Goal: Information Seeking & Learning: Learn about a topic

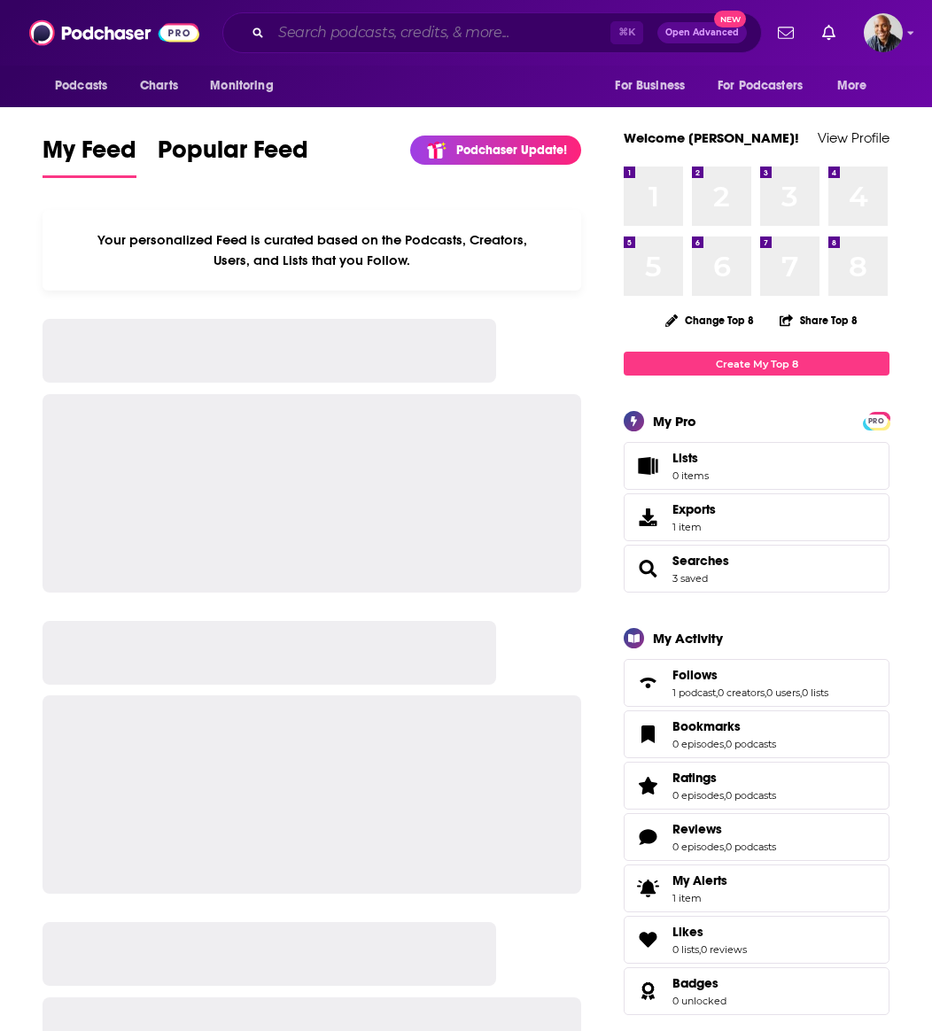
drag, startPoint x: 0, startPoint y: 0, endPoint x: 517, endPoint y: 37, distance: 518.7
click at [517, 37] on input "Search podcasts, credits, & more..." at bounding box center [440, 33] width 339 height 28
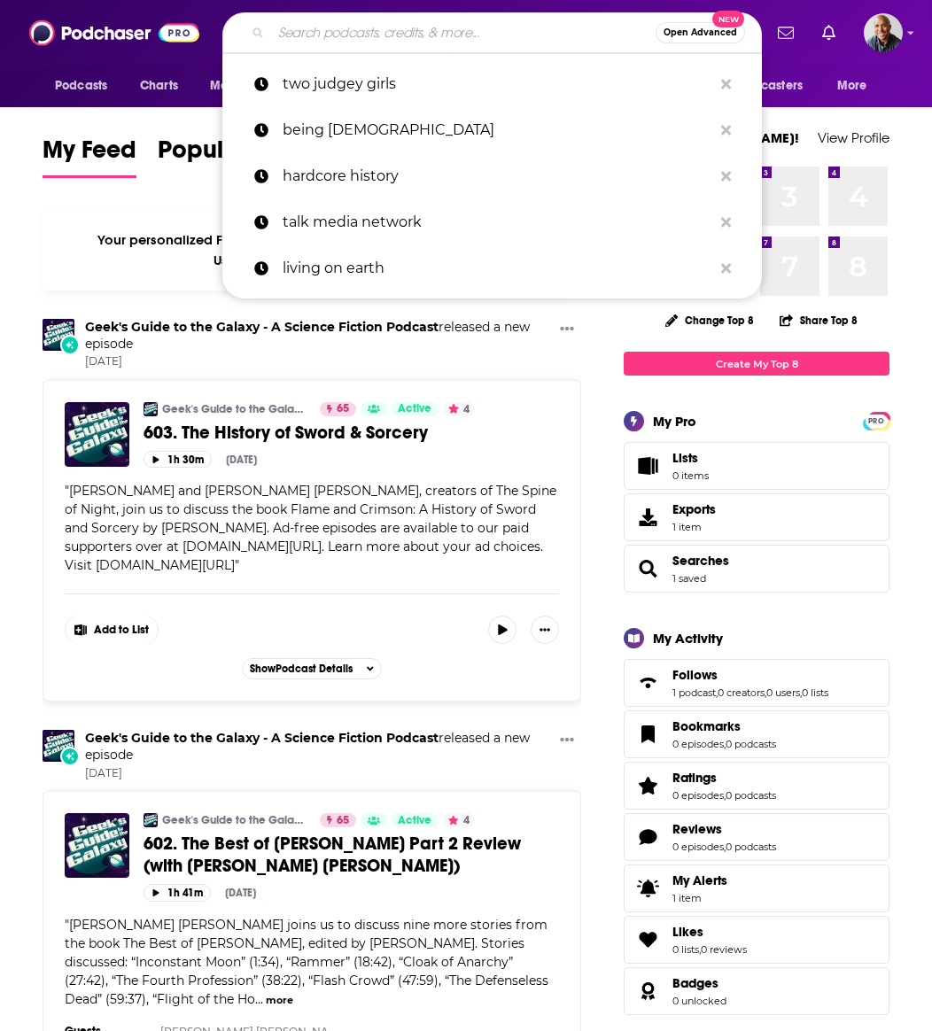
type input "r"
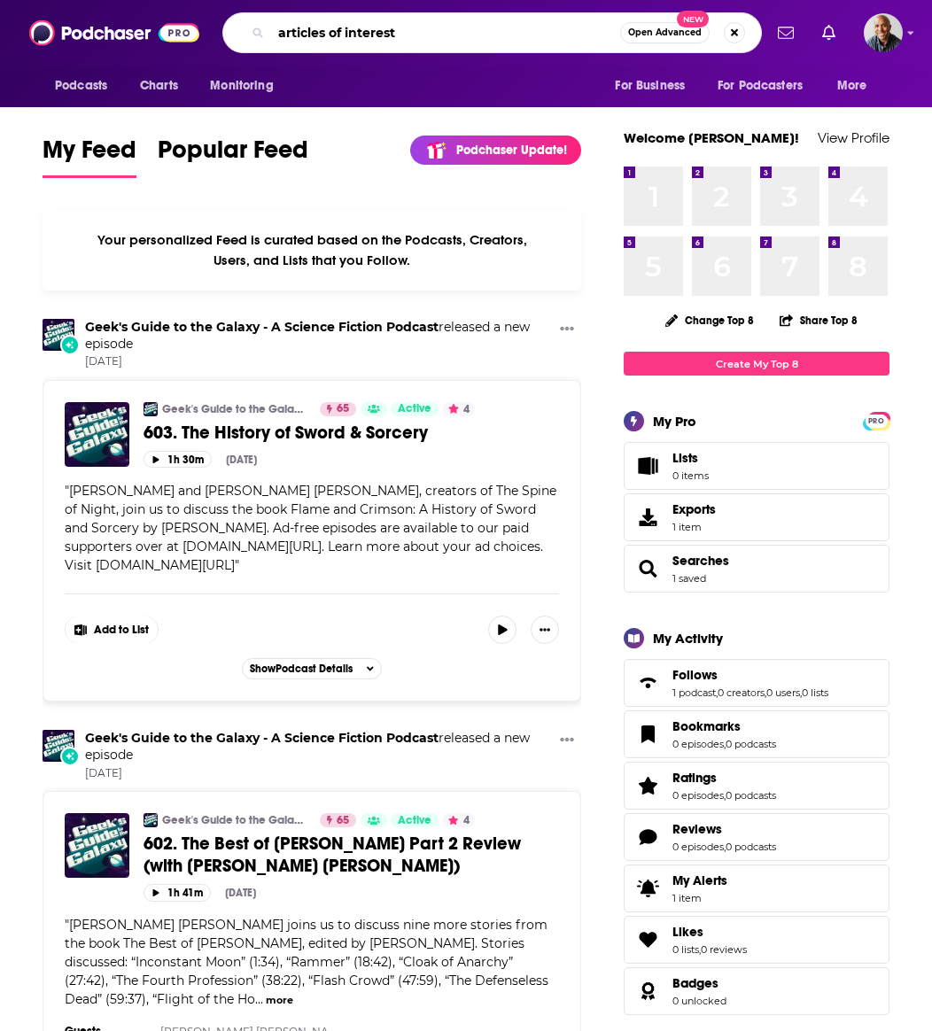
type input "articles of interest"
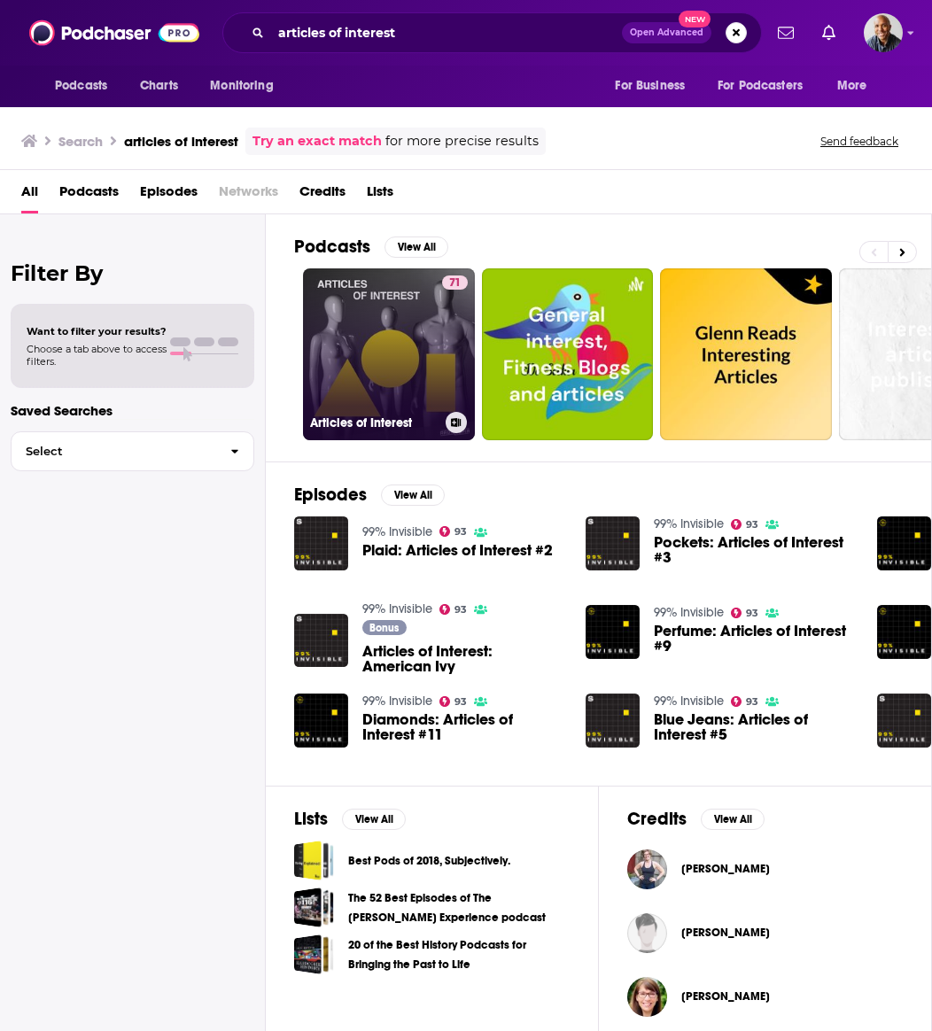
click at [426, 315] on link "71 Articles of Interest" at bounding box center [389, 354] width 172 height 172
